Goal: Find specific page/section: Find specific page/section

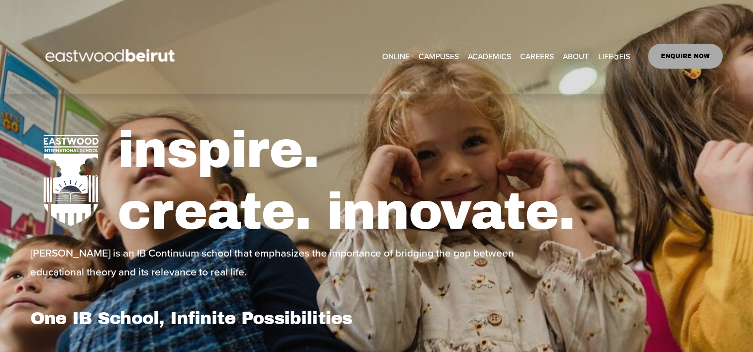
click at [536, 53] on link "CAREERS" at bounding box center [537, 55] width 34 height 15
click at [544, 55] on link "CAREERS" at bounding box center [537, 55] width 34 height 15
click at [537, 55] on link "CAREERS" at bounding box center [537, 55] width 34 height 15
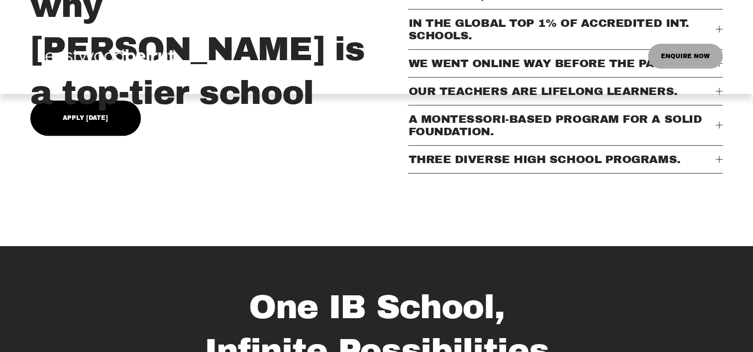
scroll to position [547, 0]
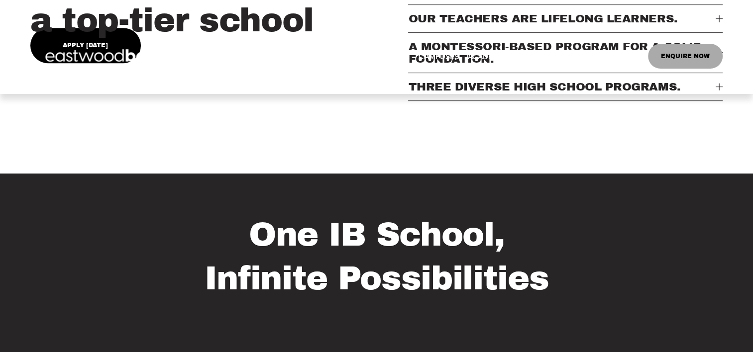
click at [91, 33] on img at bounding box center [111, 56] width 162 height 51
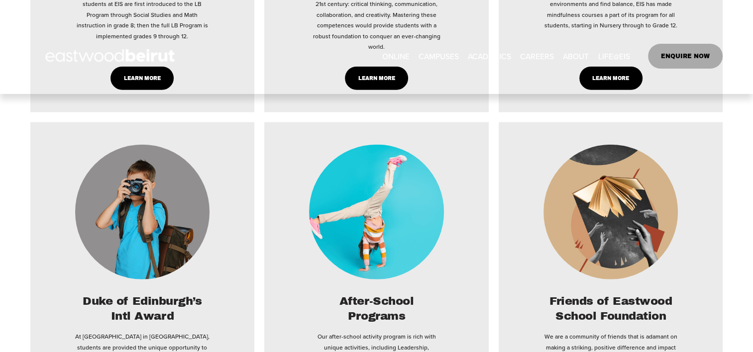
scroll to position [2537, 0]
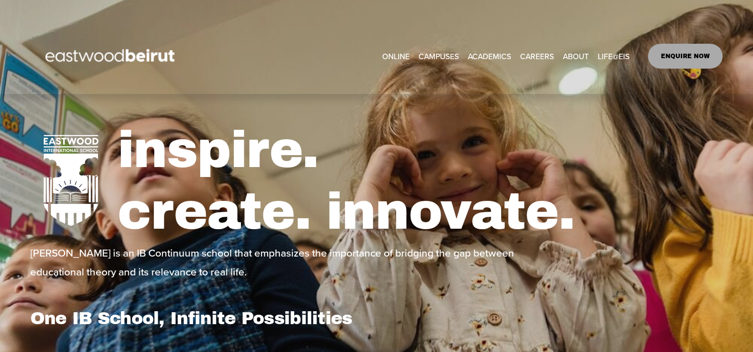
select select "**"
